Goal: Information Seeking & Learning: Learn about a topic

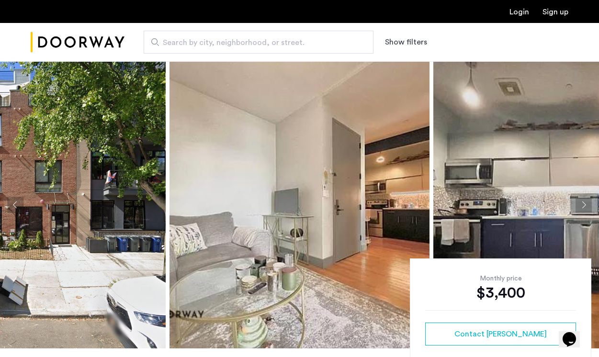
click at [97, 213] on img at bounding box center [36, 204] width 260 height 287
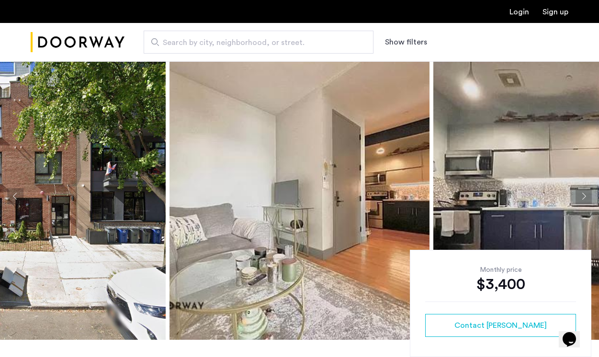
scroll to position [3, 0]
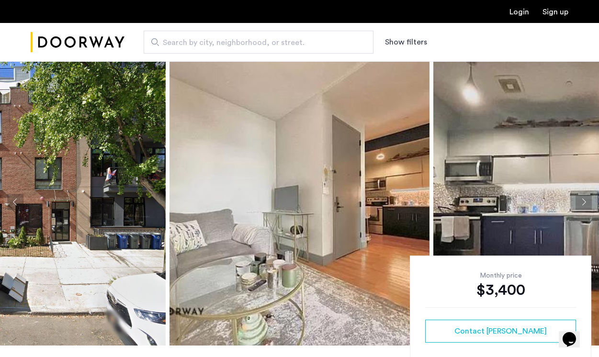
click at [126, 195] on img at bounding box center [36, 201] width 260 height 287
click at [275, 197] on img at bounding box center [300, 201] width 260 height 287
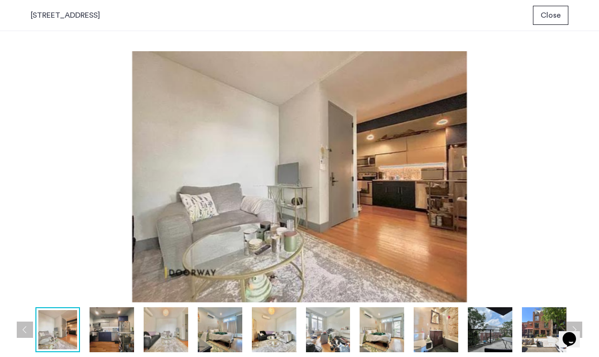
scroll to position [0, 0]
click at [106, 330] on img at bounding box center [112, 330] width 45 height 45
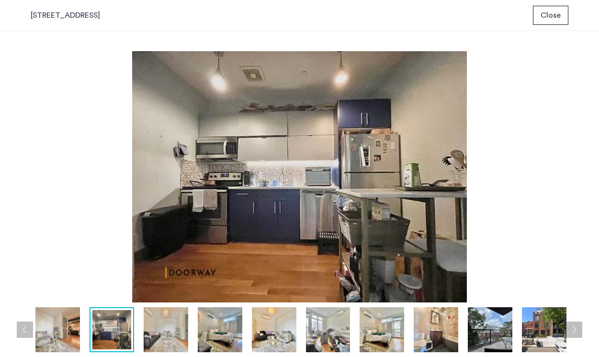
click at [164, 332] on img at bounding box center [166, 330] width 45 height 45
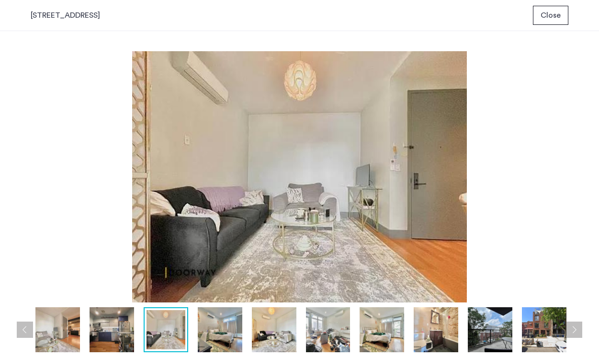
click at [219, 330] on img at bounding box center [220, 330] width 45 height 45
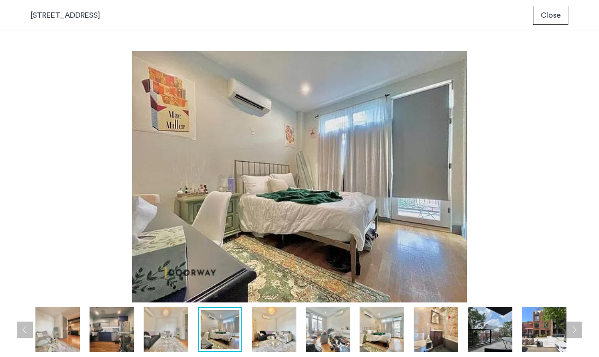
click at [275, 331] on img at bounding box center [274, 330] width 45 height 45
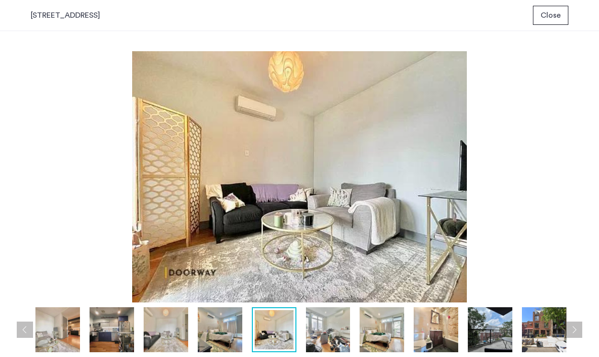
click at [336, 333] on img at bounding box center [328, 330] width 45 height 45
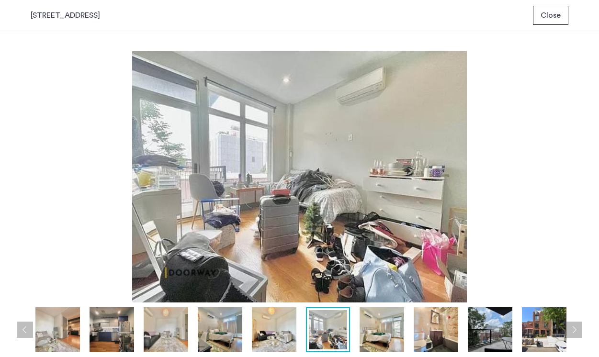
click at [286, 330] on img at bounding box center [274, 330] width 45 height 45
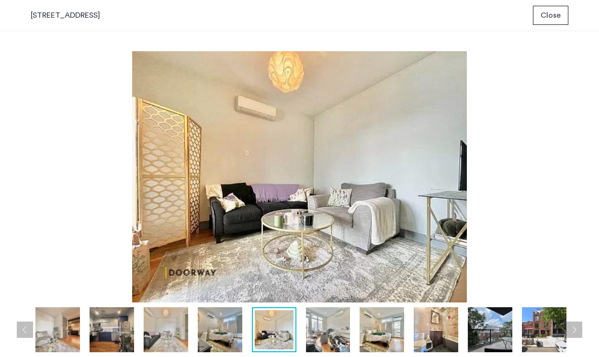
click at [328, 329] on img at bounding box center [328, 330] width 45 height 45
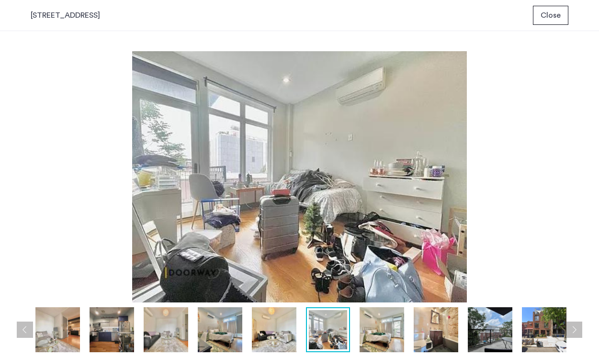
click at [381, 333] on img at bounding box center [382, 330] width 45 height 45
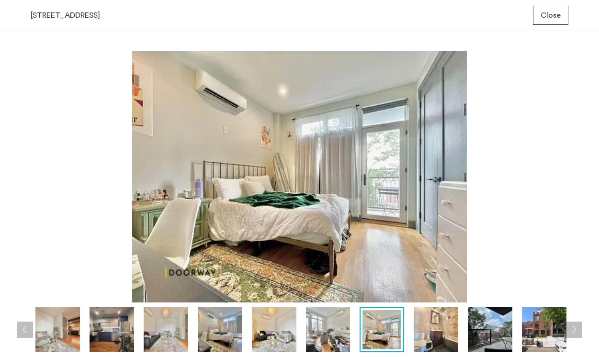
click at [430, 330] on img at bounding box center [436, 330] width 45 height 45
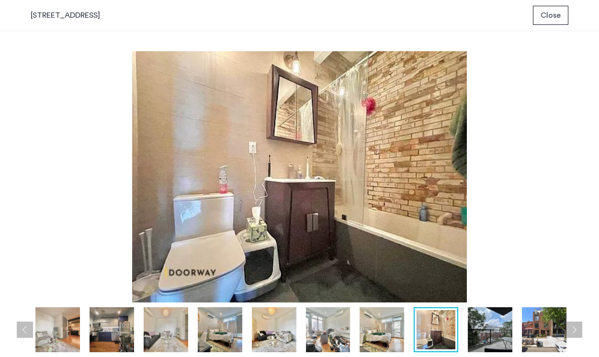
click at [480, 333] on img at bounding box center [490, 330] width 45 height 45
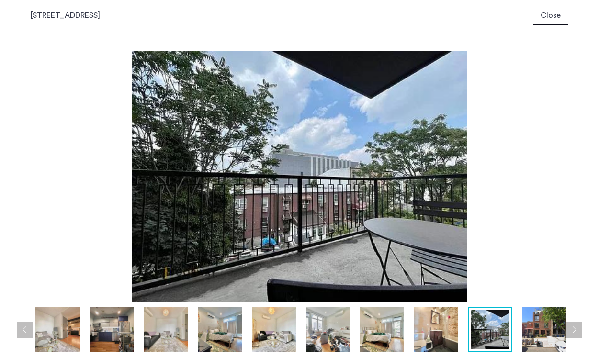
click at [548, 341] on img at bounding box center [544, 330] width 45 height 45
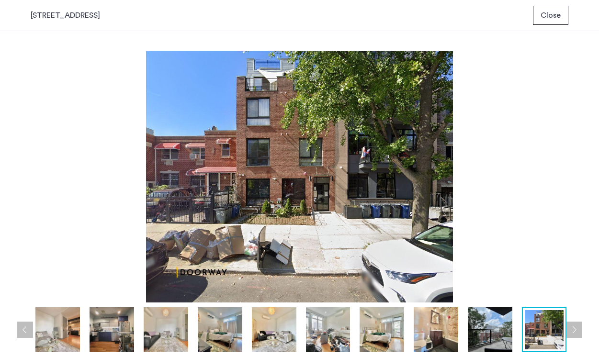
click at [573, 332] on button "Next apartment" at bounding box center [574, 330] width 16 height 16
